Goal: Book appointment/travel/reservation

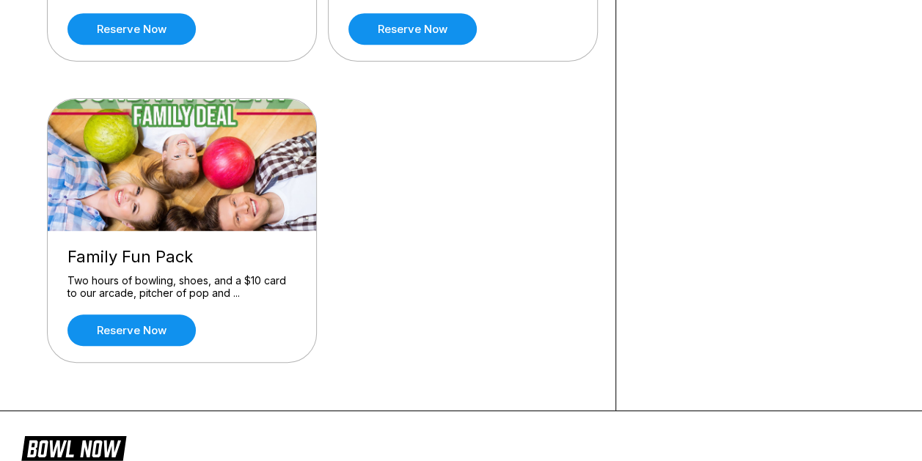
scroll to position [439, 0]
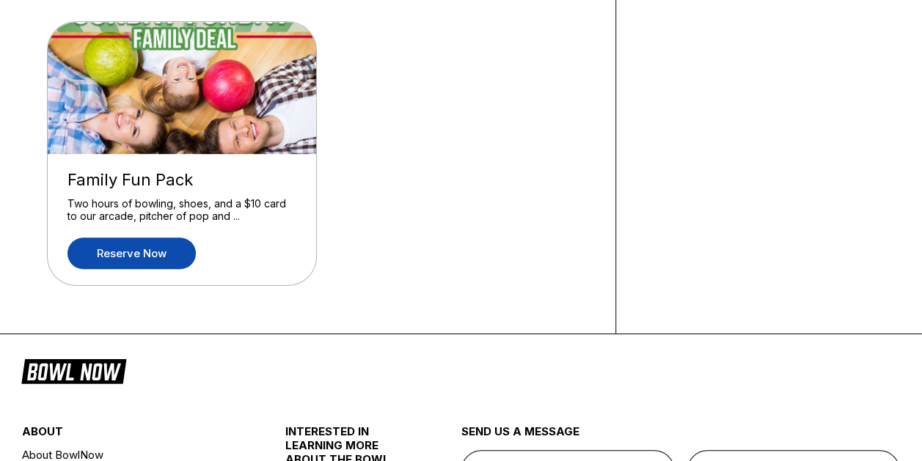
click at [142, 246] on link "Reserve now" at bounding box center [131, 254] width 128 height 32
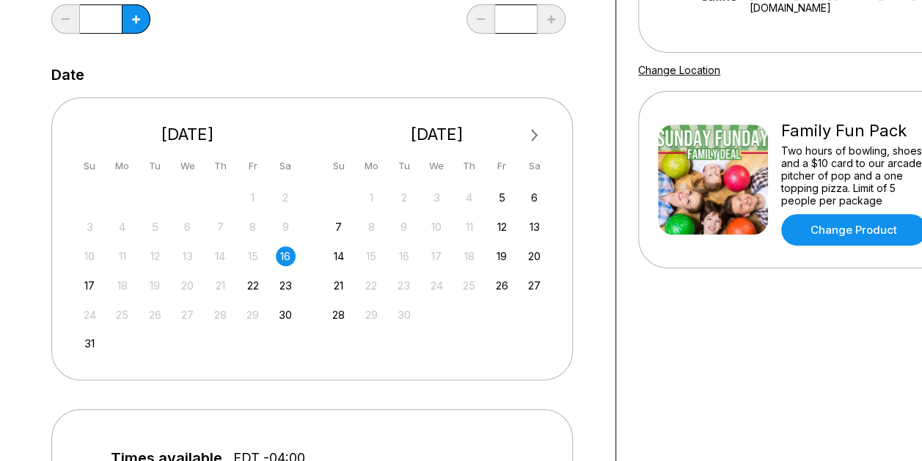
scroll to position [244, 0]
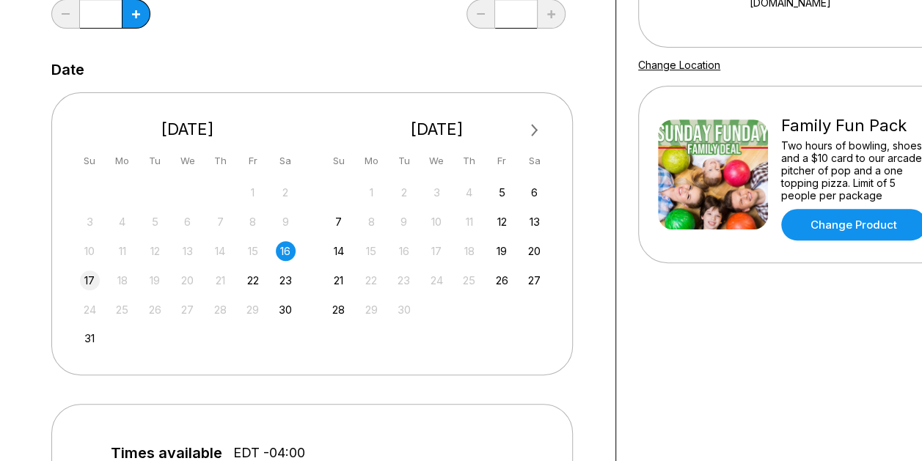
click at [86, 279] on div "17" at bounding box center [90, 281] width 20 height 20
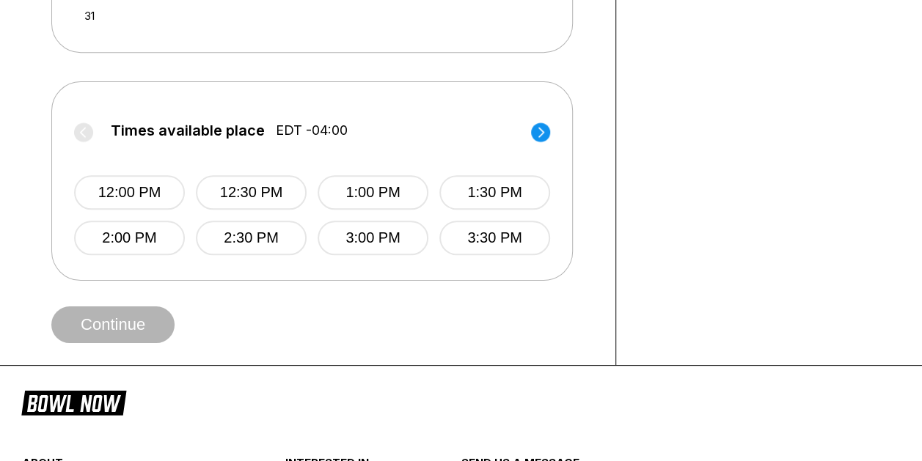
scroll to position [571, 0]
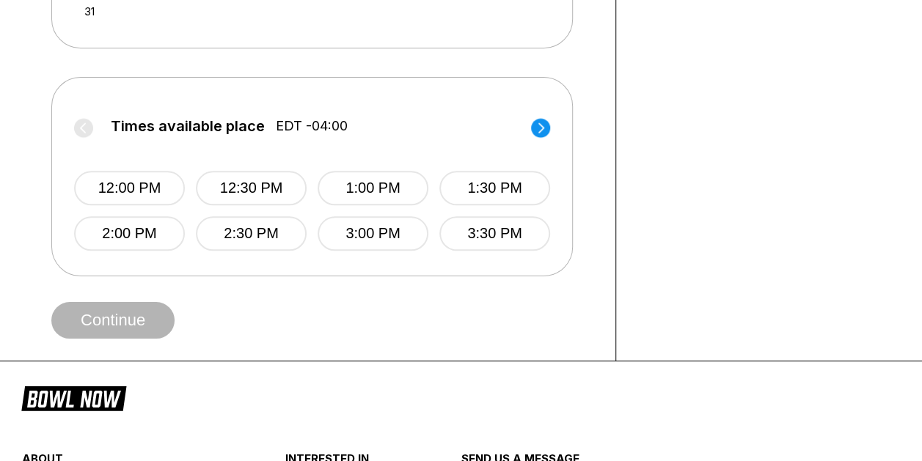
click at [546, 123] on circle at bounding box center [540, 127] width 19 height 19
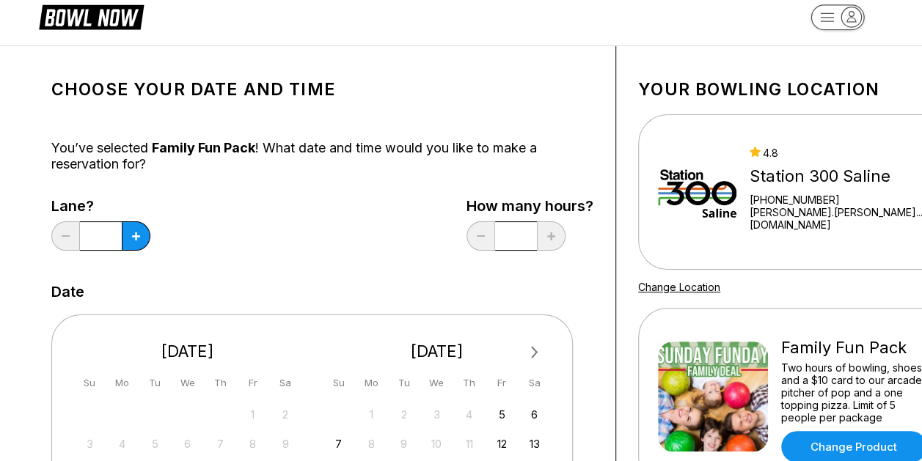
scroll to position [0, 0]
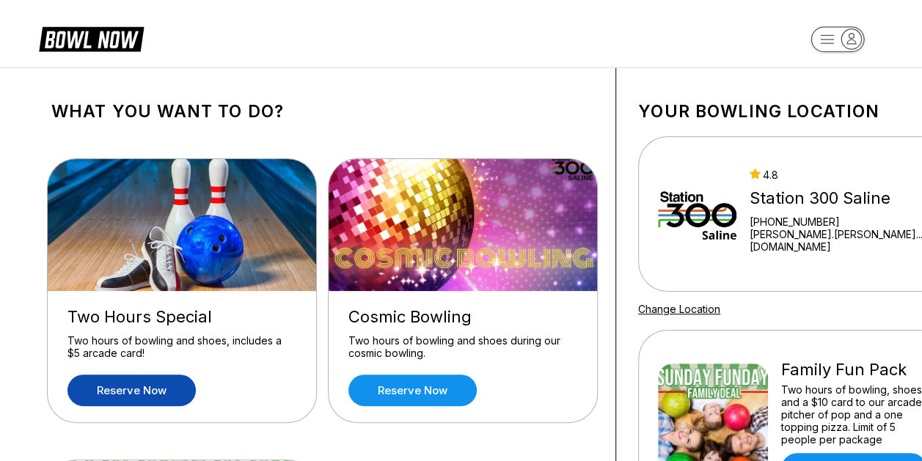
click at [147, 388] on link "Reserve now" at bounding box center [131, 391] width 128 height 32
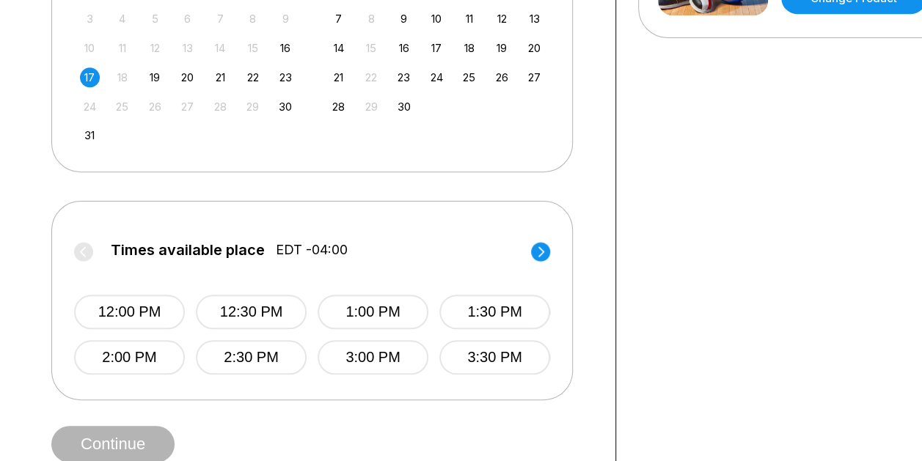
scroll to position [454, 0]
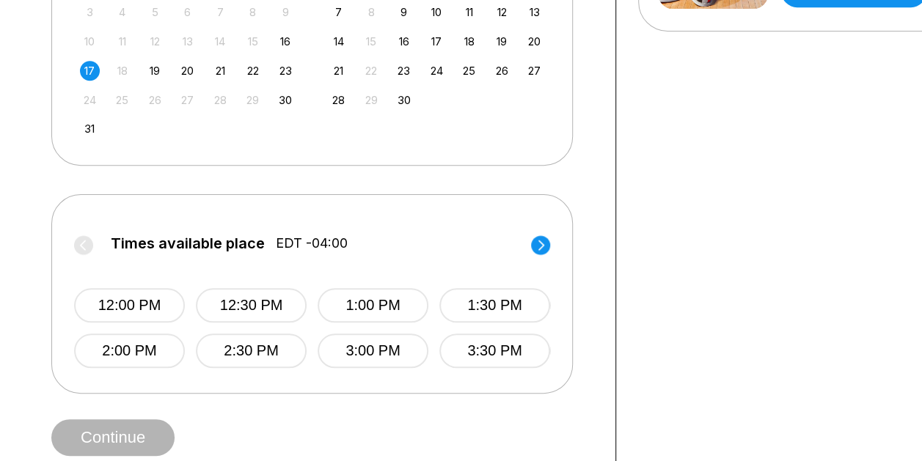
click at [546, 244] on circle at bounding box center [540, 244] width 19 height 19
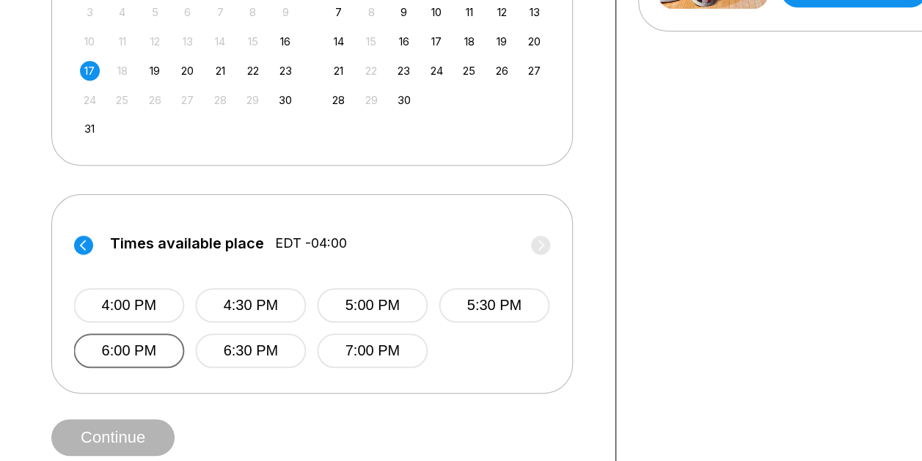
click at [170, 346] on button "6:00 PM" at bounding box center [128, 351] width 111 height 34
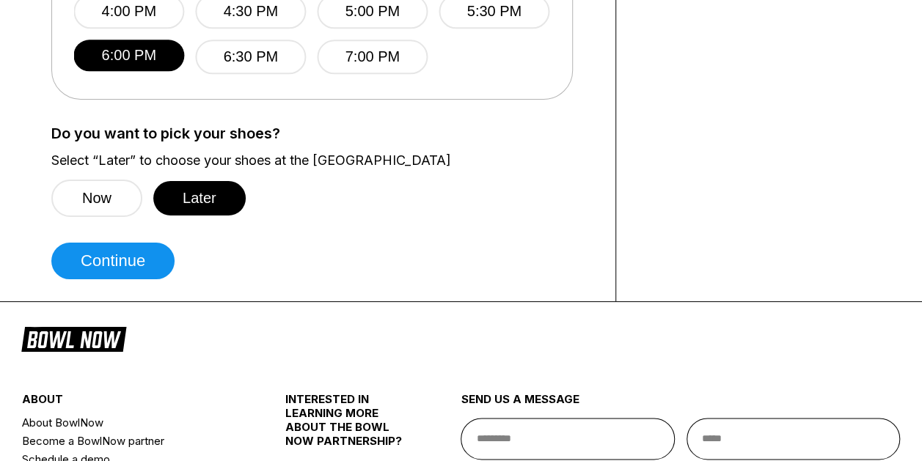
scroll to position [751, 0]
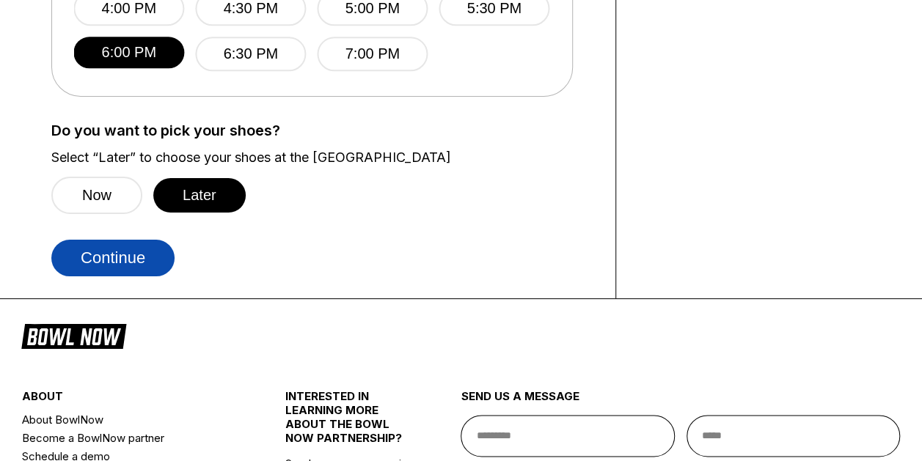
click at [87, 251] on button "Continue" at bounding box center [112, 258] width 123 height 37
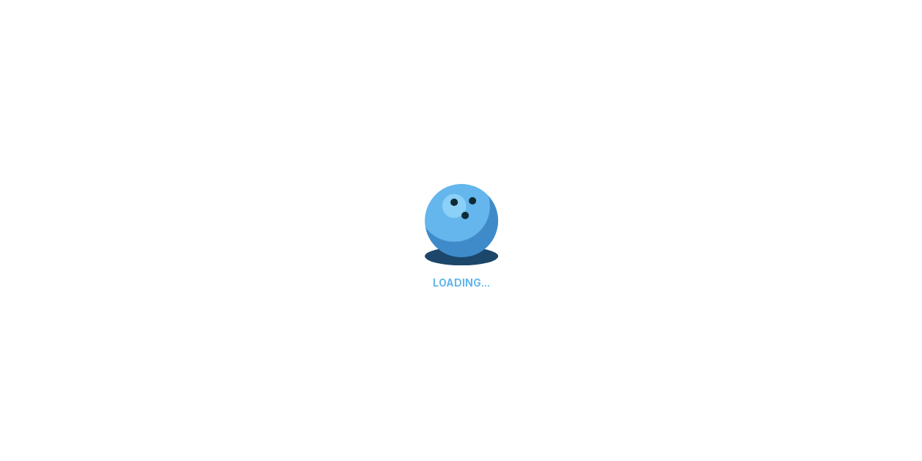
select select "**"
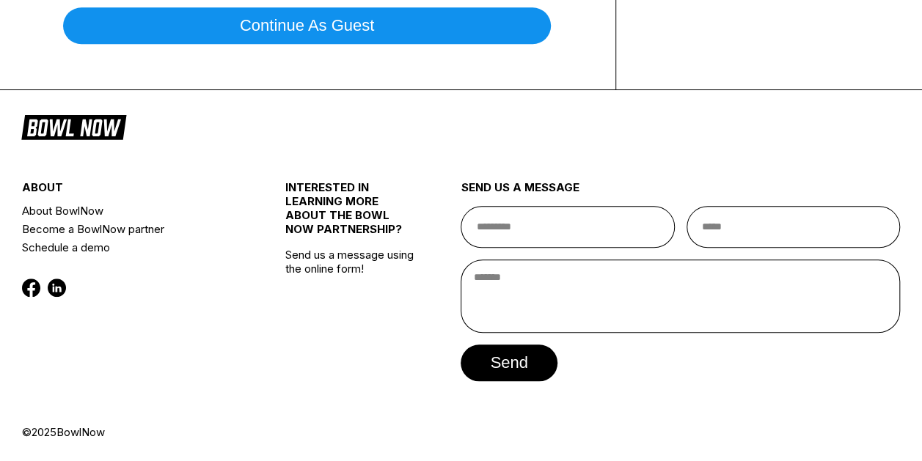
scroll to position [0, 0]
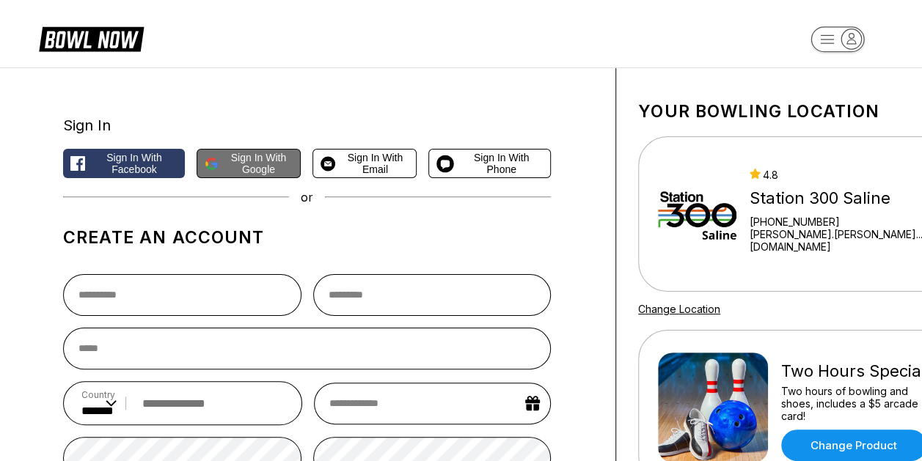
click at [238, 172] on span "Sign in with Google" at bounding box center [258, 163] width 69 height 23
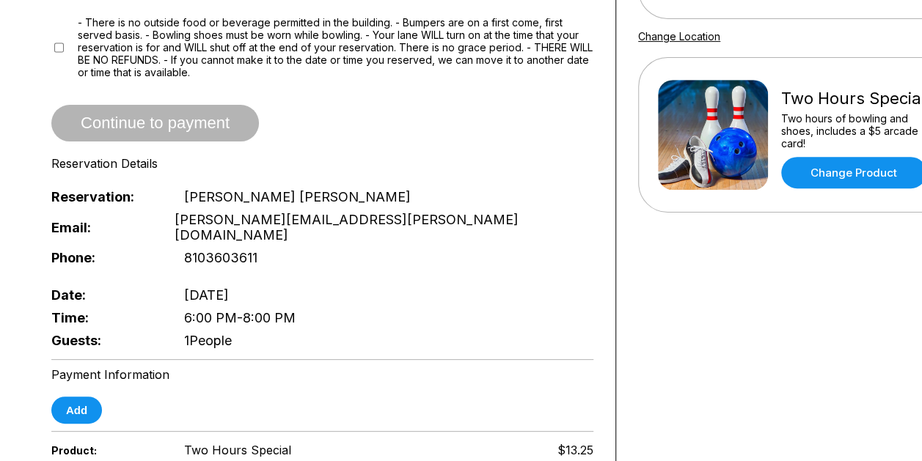
scroll to position [268, 0]
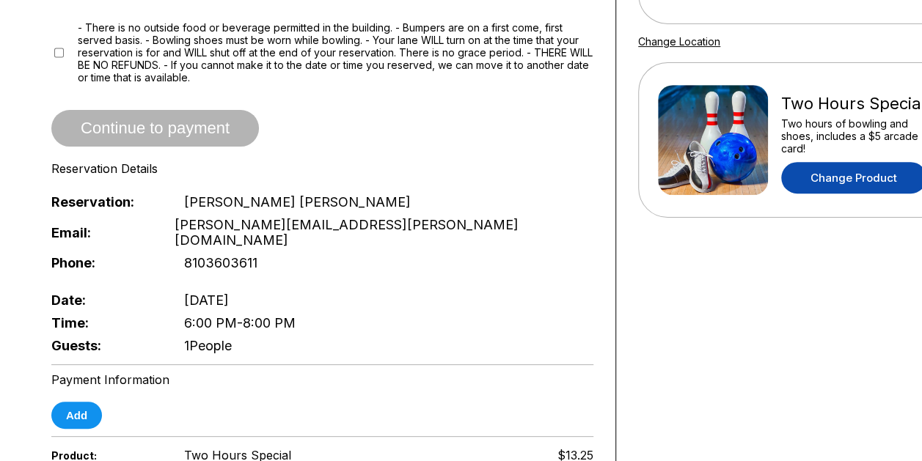
click at [850, 169] on link "Change Product" at bounding box center [853, 178] width 145 height 32
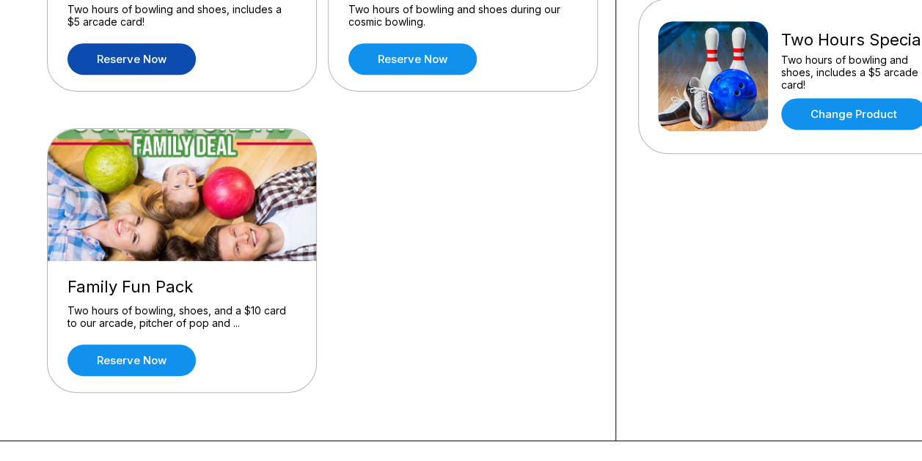
scroll to position [342, 0]
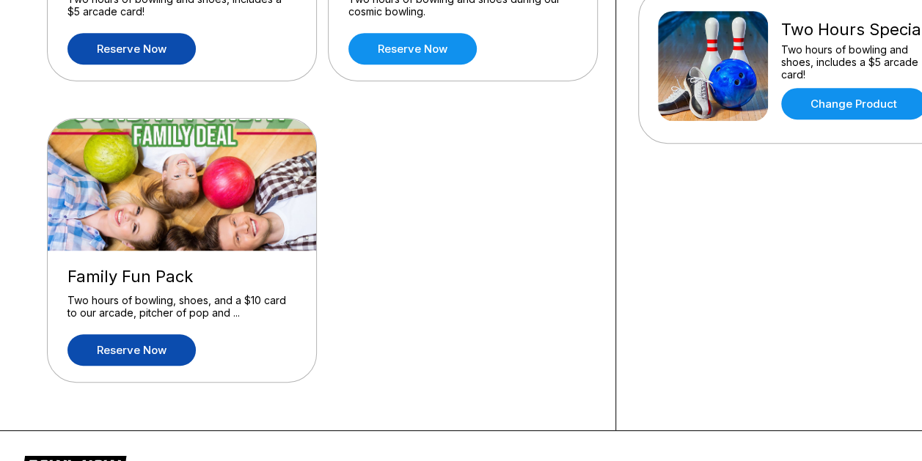
click at [171, 345] on link "Reserve now" at bounding box center [131, 351] width 128 height 32
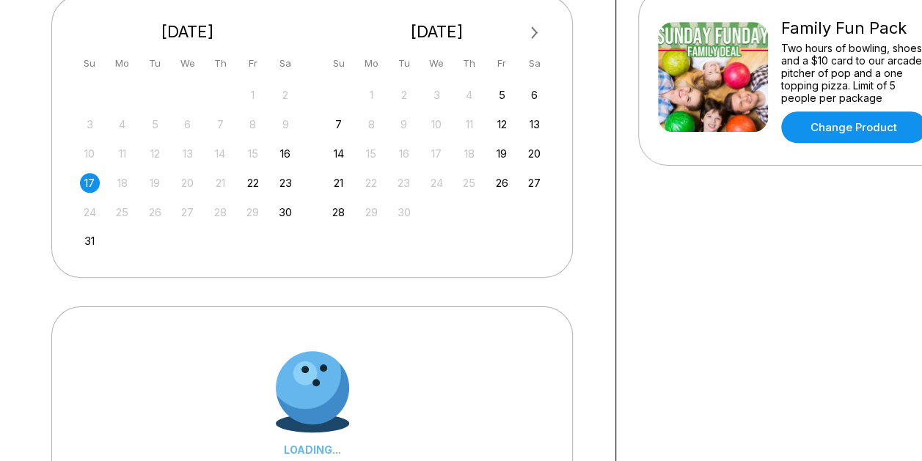
scroll to position [0, 0]
